Goal: Entertainment & Leisure: Consume media (video, audio)

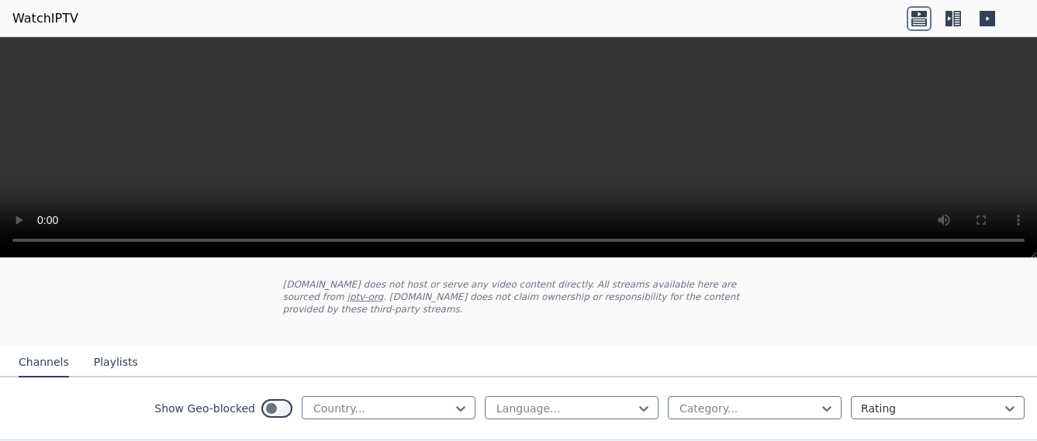
scroll to position [83, 0]
click at [399, 399] on div at bounding box center [382, 407] width 141 height 16
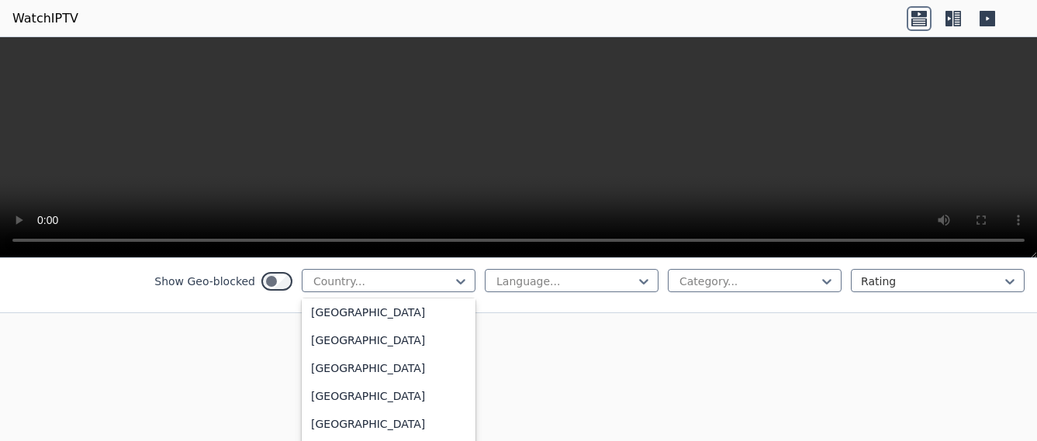
scroll to position [5407, 0]
click at [359, 394] on div "[GEOGRAPHIC_DATA]" at bounding box center [389, 396] width 174 height 28
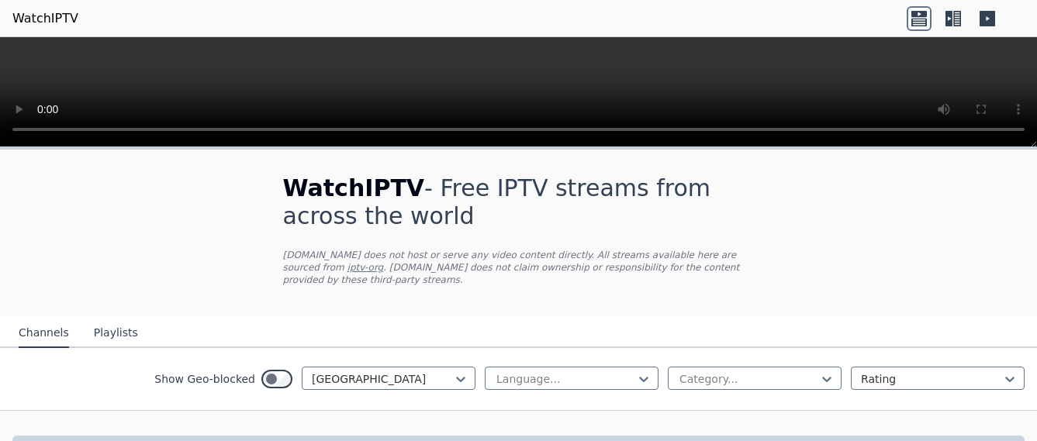
click at [607, 371] on div at bounding box center [565, 379] width 141 height 16
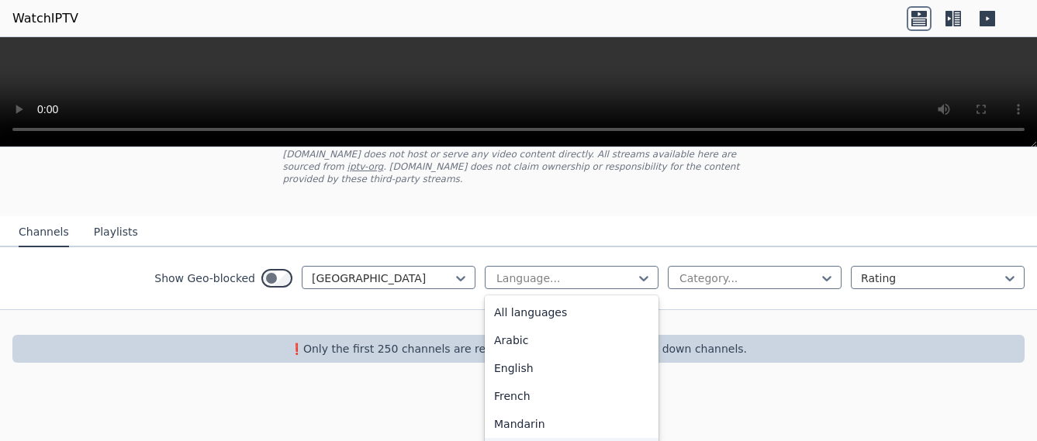
scroll to position [109, 0]
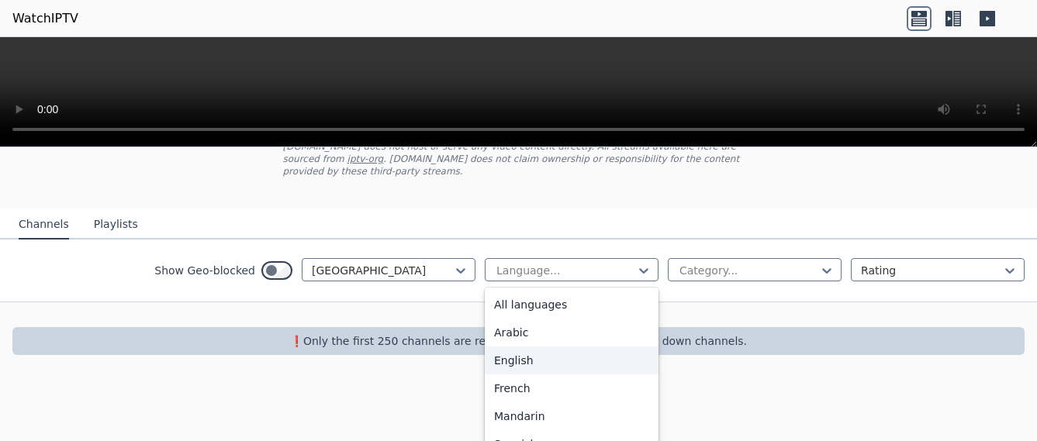
click at [487, 349] on div "English" at bounding box center [572, 361] width 174 height 28
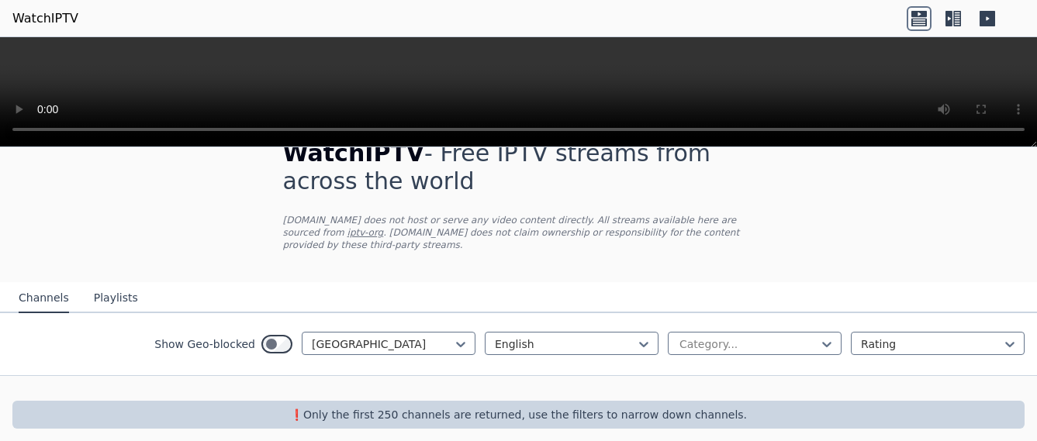
click at [487, 349] on div "Show Geo-blocked [GEOGRAPHIC_DATA] English Category... Rating" at bounding box center [518, 344] width 1037 height 63
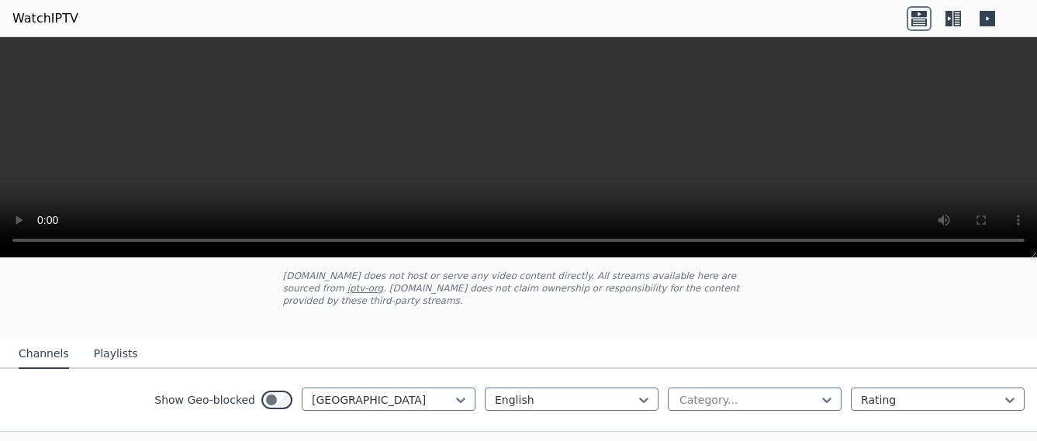
scroll to position [146, 0]
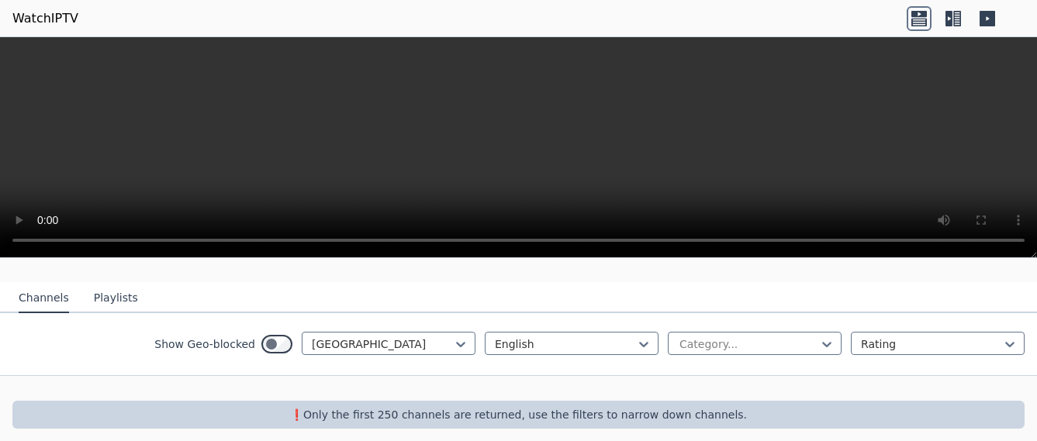
click at [109, 292] on button "Playlists" at bounding box center [116, 298] width 44 height 29
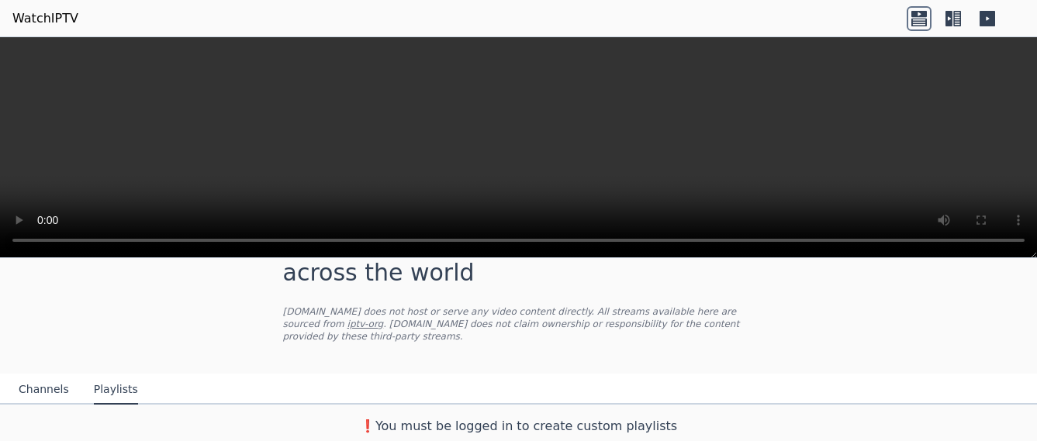
scroll to position [43, 0]
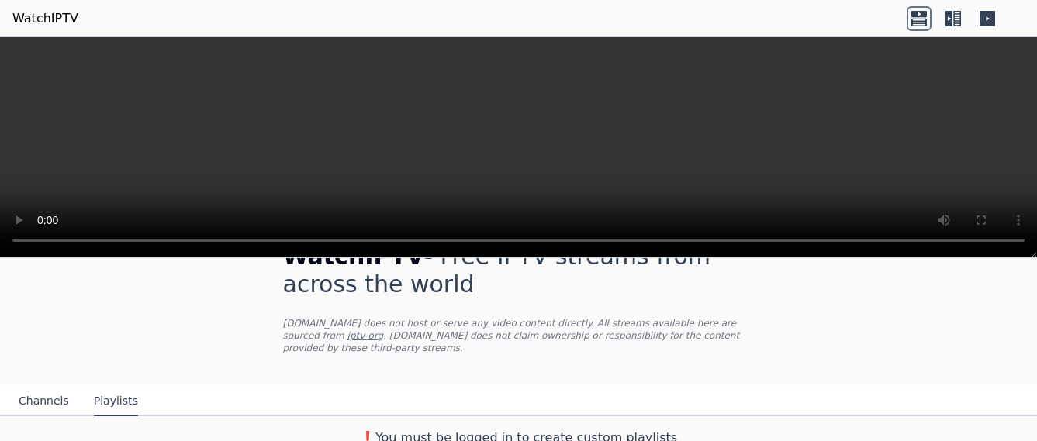
click at [34, 387] on button "Channels" at bounding box center [44, 401] width 50 height 29
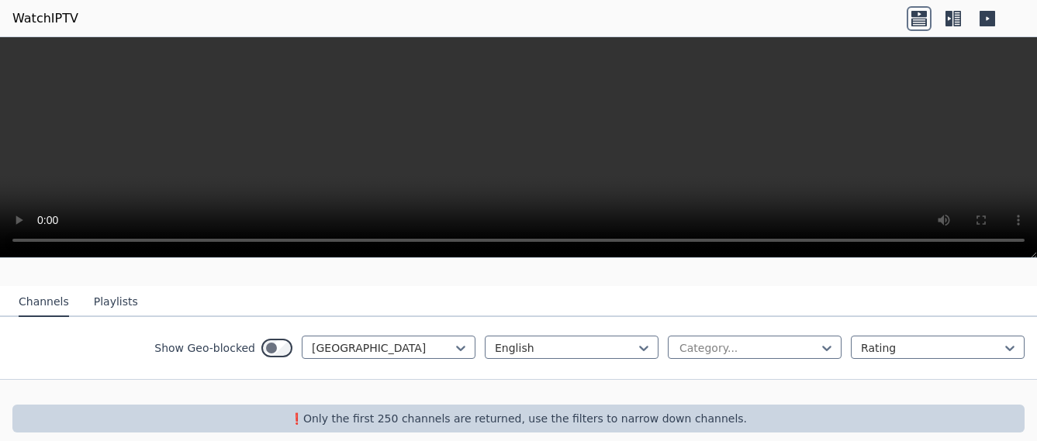
scroll to position [146, 0]
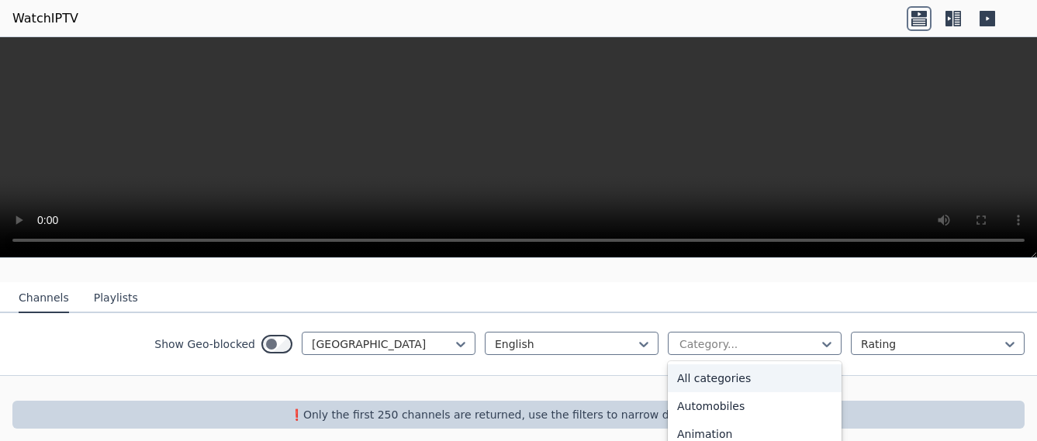
click at [819, 337] on icon at bounding box center [827, 345] width 16 height 16
click at [795, 365] on div "All categories" at bounding box center [755, 378] width 174 height 28
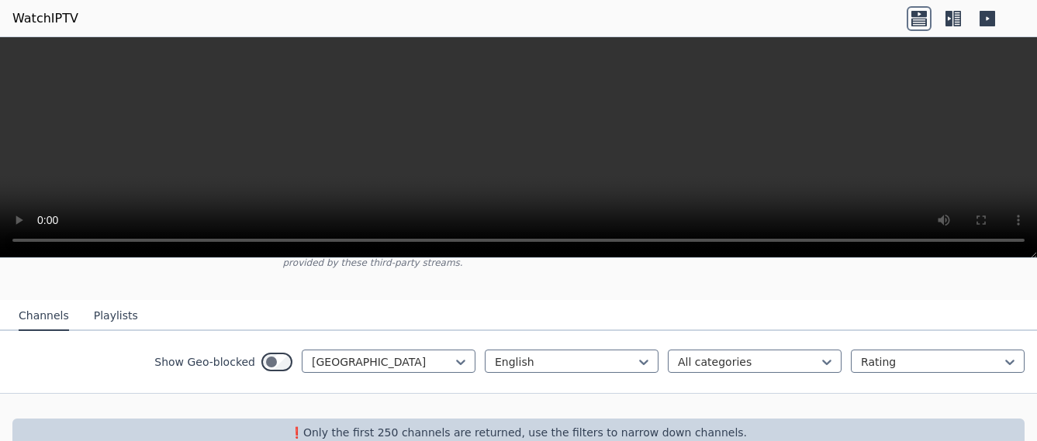
scroll to position [132, 0]
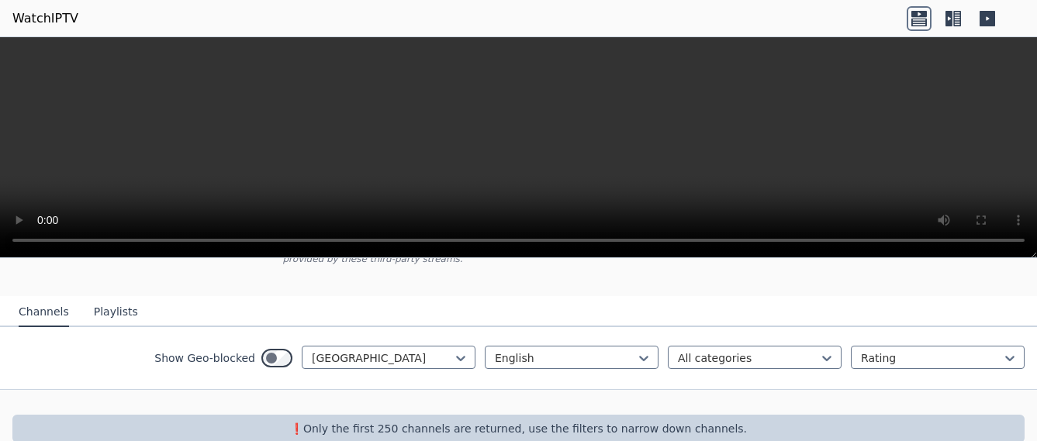
click at [921, 351] on div at bounding box center [931, 359] width 141 height 16
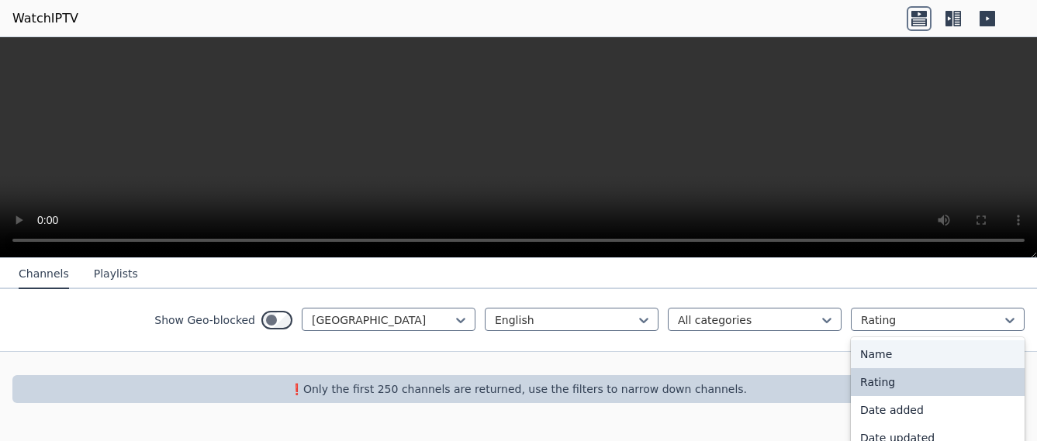
scroll to position [146, 0]
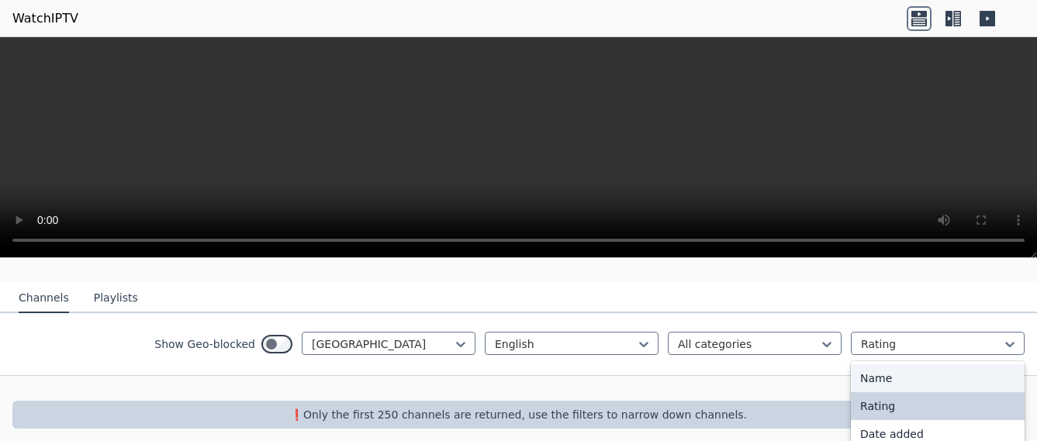
click at [988, 314] on div "Show Geo-blocked United States English All categories 4 results available. Use …" at bounding box center [518, 344] width 1037 height 63
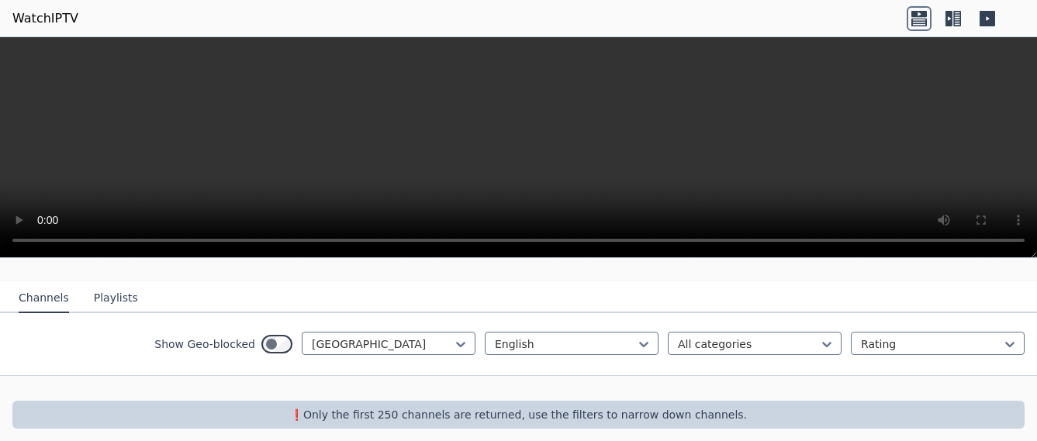
click at [950, 16] on icon at bounding box center [948, 19] width 7 height 16
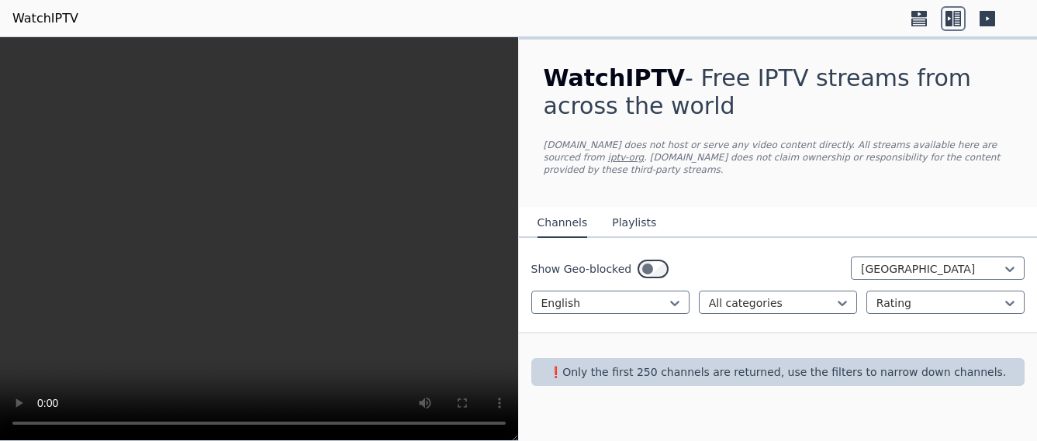
scroll to position [0, 0]
